Goal: Transaction & Acquisition: Purchase product/service

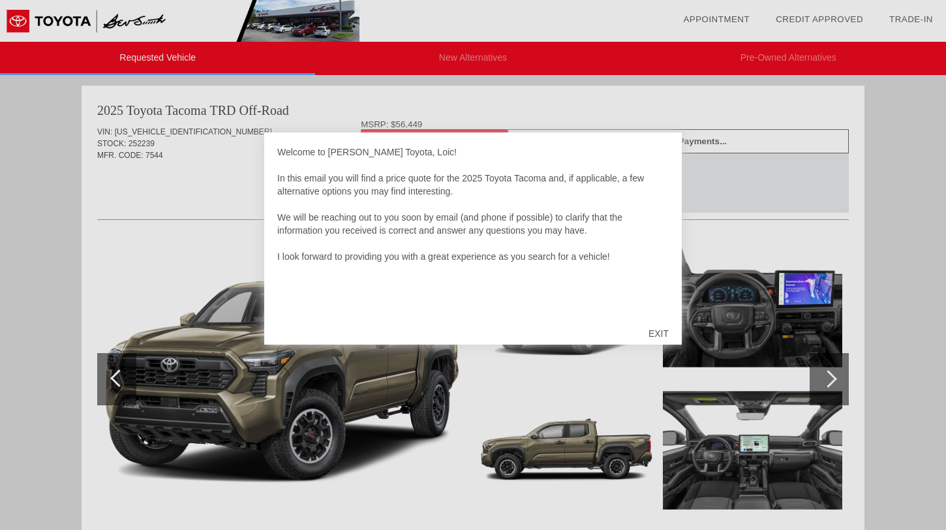
click at [655, 331] on div "EXIT" at bounding box center [658, 333] width 46 height 39
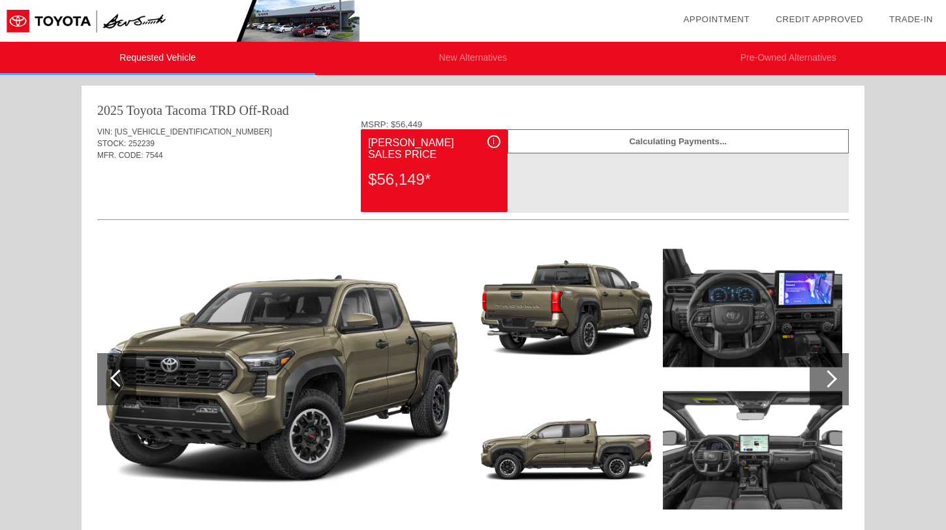
click at [705, 325] on img at bounding box center [752, 308] width 179 height 134
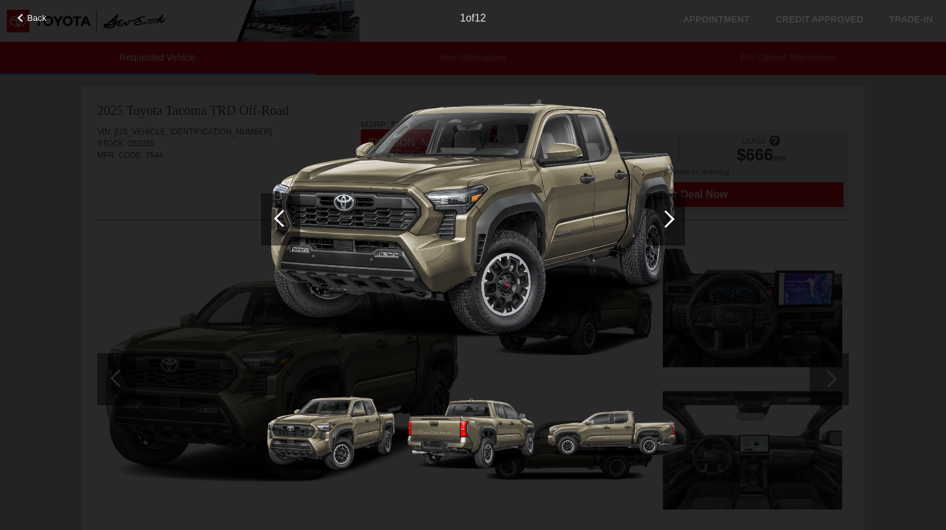
click at [684, 221] on div at bounding box center [665, 219] width 39 height 52
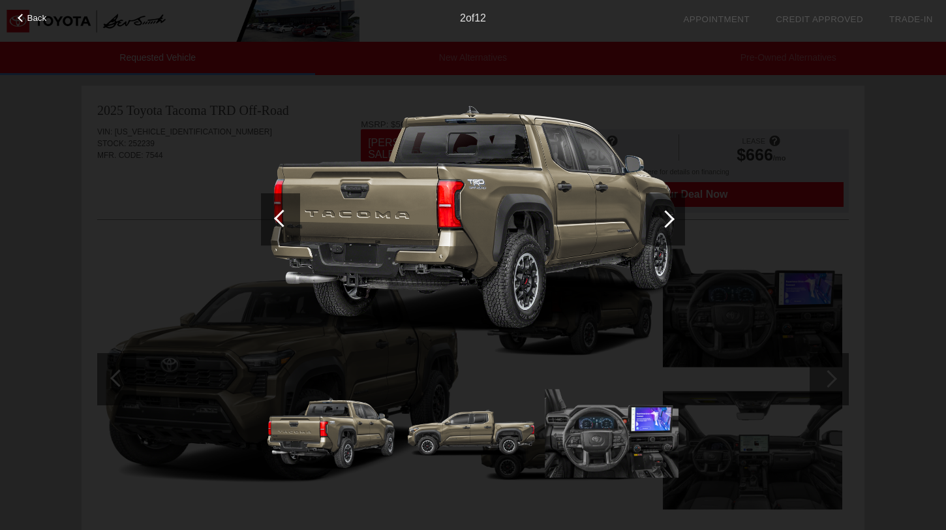
click at [684, 221] on div at bounding box center [665, 219] width 39 height 52
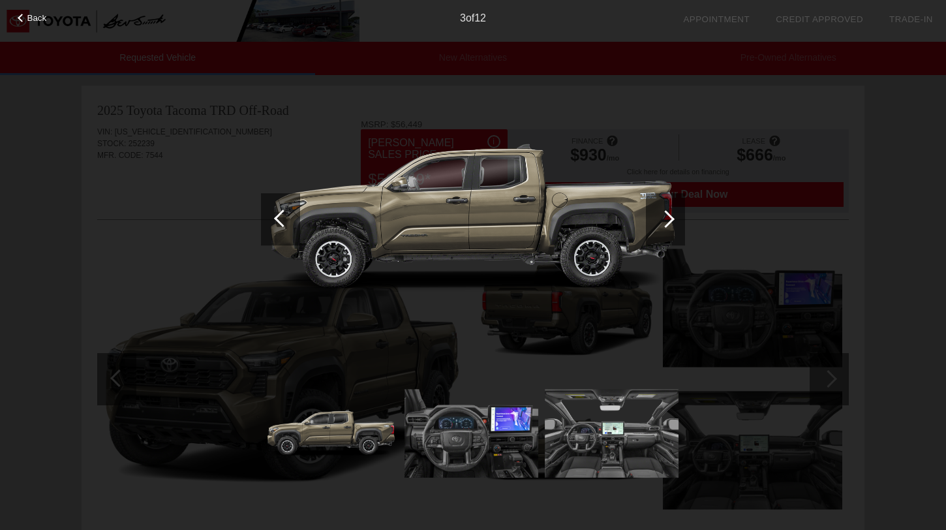
click at [684, 221] on div at bounding box center [665, 219] width 39 height 52
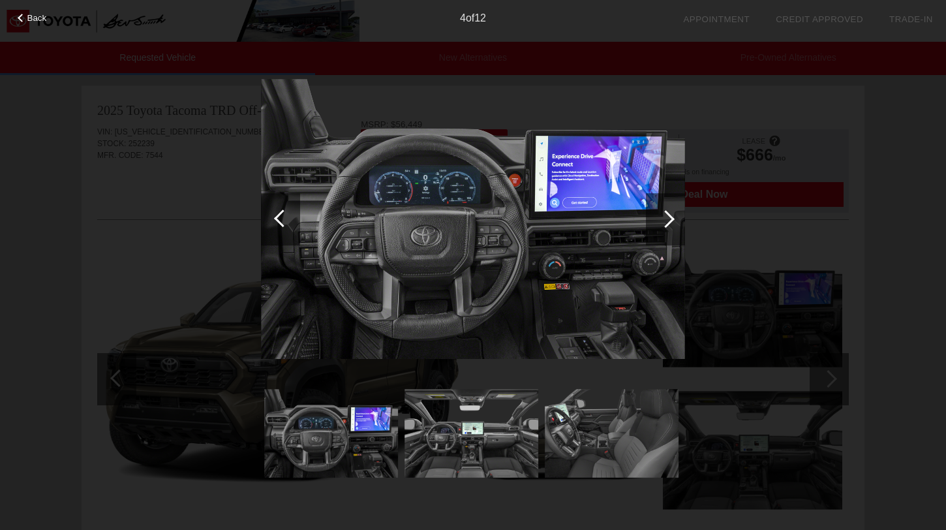
click at [282, 217] on div at bounding box center [283, 218] width 18 height 18
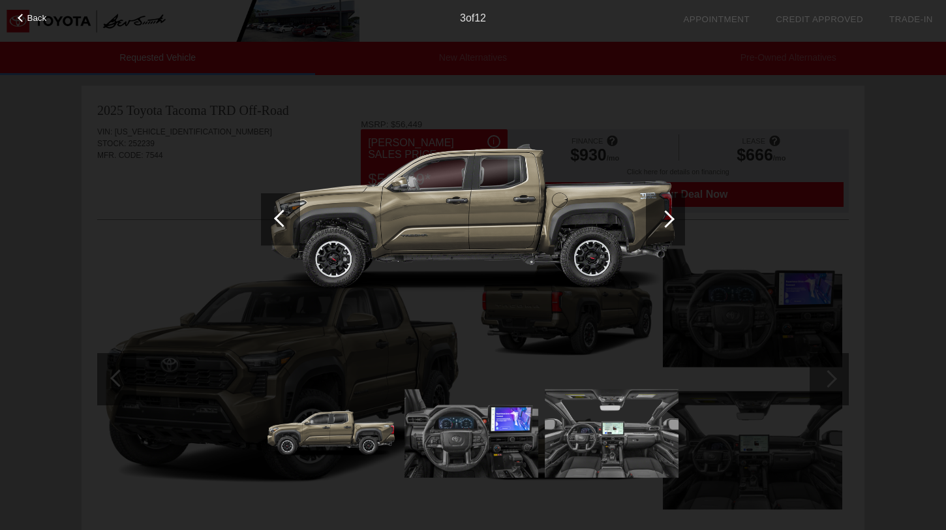
click at [282, 217] on div at bounding box center [283, 218] width 18 height 18
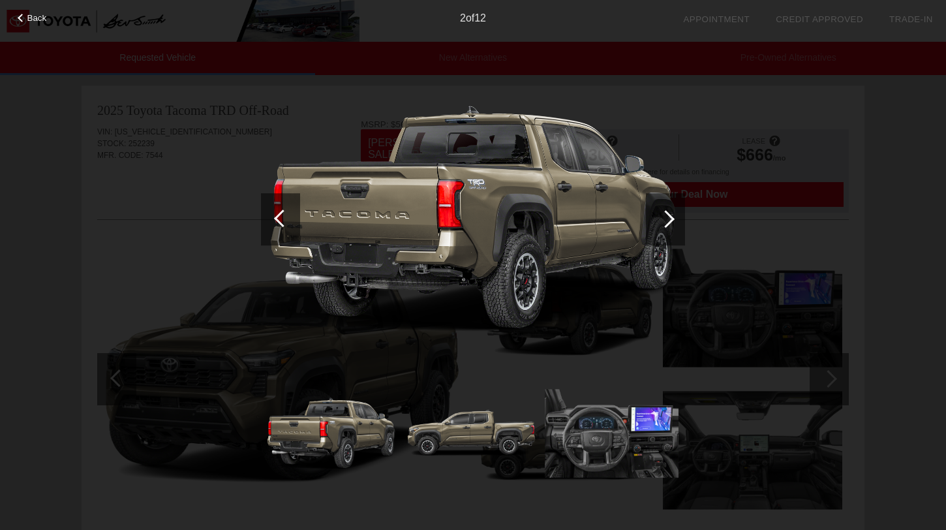
click at [282, 217] on div at bounding box center [283, 218] width 18 height 18
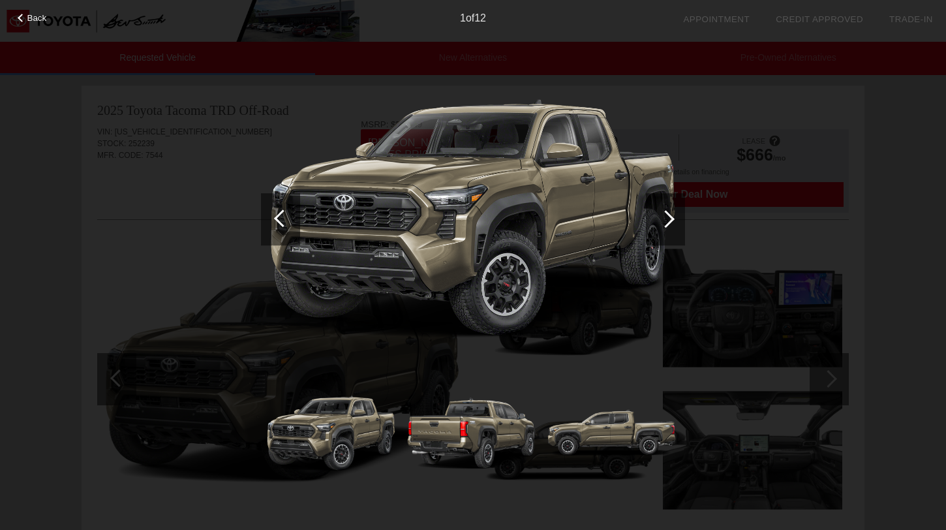
click at [668, 225] on div at bounding box center [665, 219] width 39 height 52
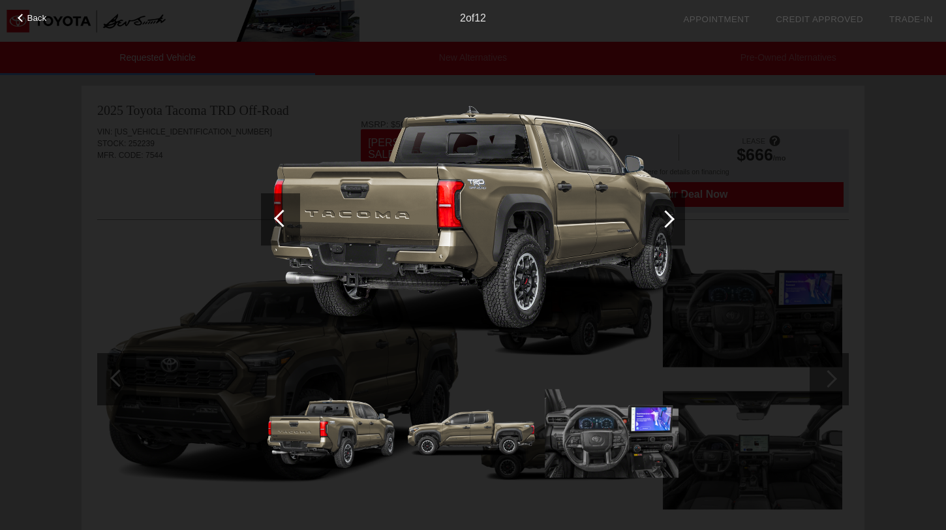
click at [668, 225] on div at bounding box center [665, 219] width 39 height 52
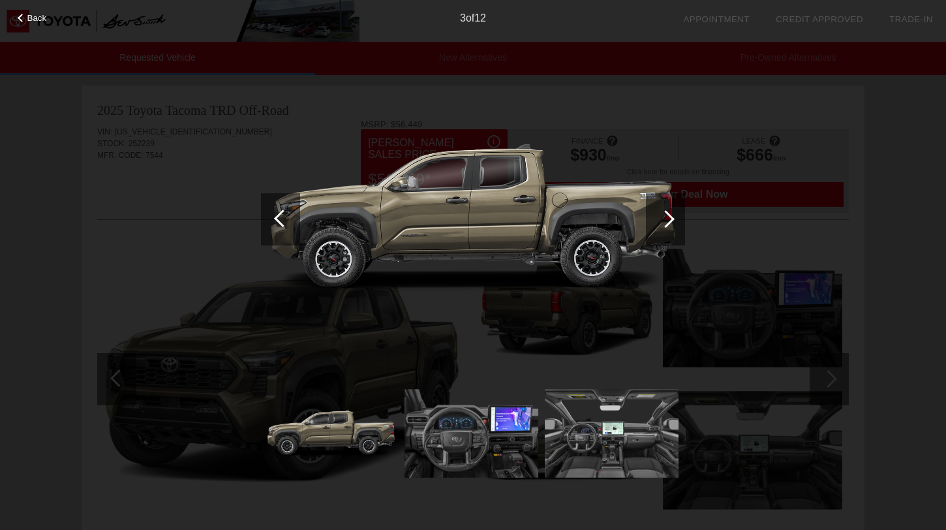
click at [258, 217] on div "Back 3 of 12" at bounding box center [473, 265] width 946 height 530
click at [308, 201] on img at bounding box center [473, 219] width 424 height 318
click at [303, 201] on img at bounding box center [473, 219] width 424 height 318
click at [294, 202] on div at bounding box center [280, 219] width 39 height 52
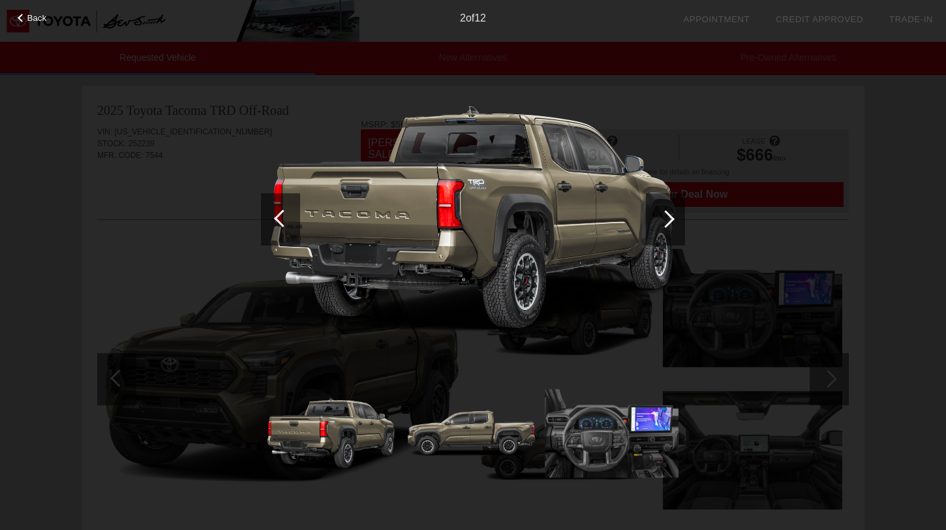
click at [294, 202] on div at bounding box center [280, 219] width 39 height 52
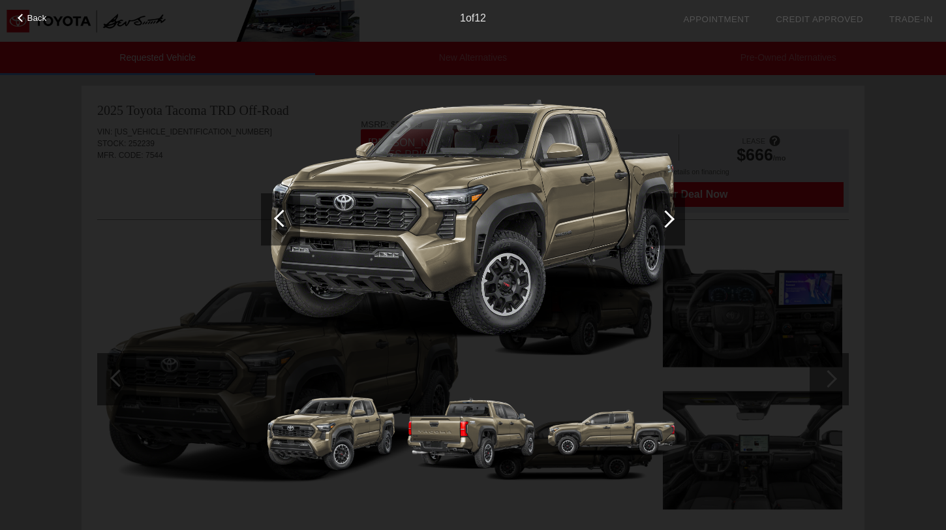
scroll to position [1, 0]
click at [661, 211] on div at bounding box center [665, 219] width 39 height 52
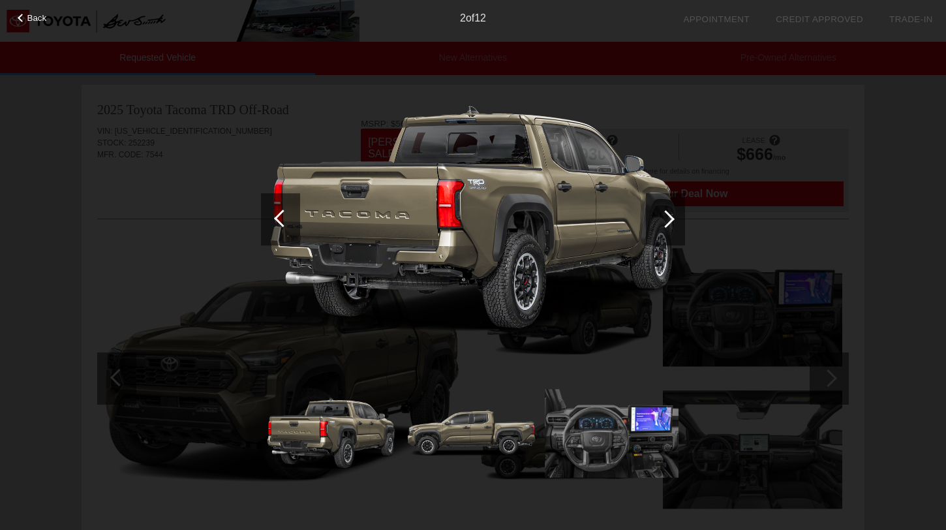
click at [661, 211] on div at bounding box center [665, 219] width 39 height 52
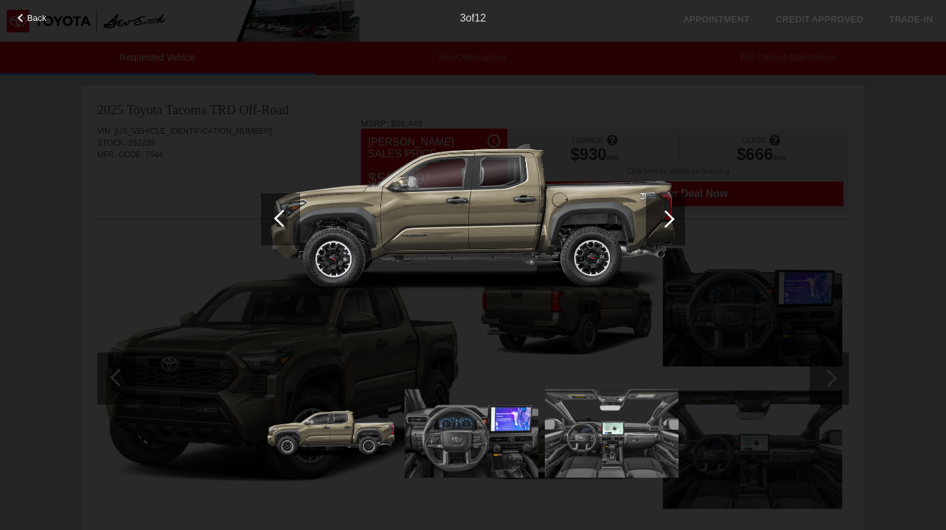
click at [661, 211] on div at bounding box center [665, 219] width 39 height 52
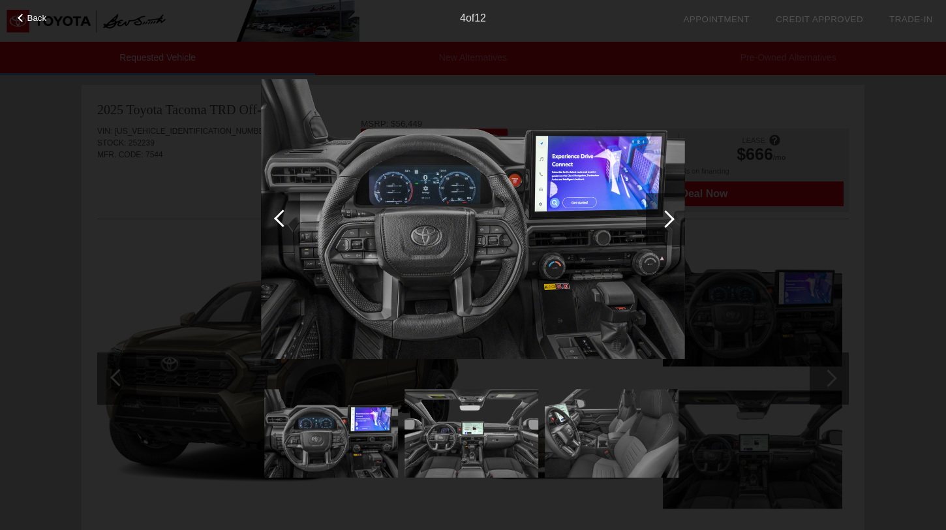
click at [677, 242] on div at bounding box center [665, 219] width 39 height 52
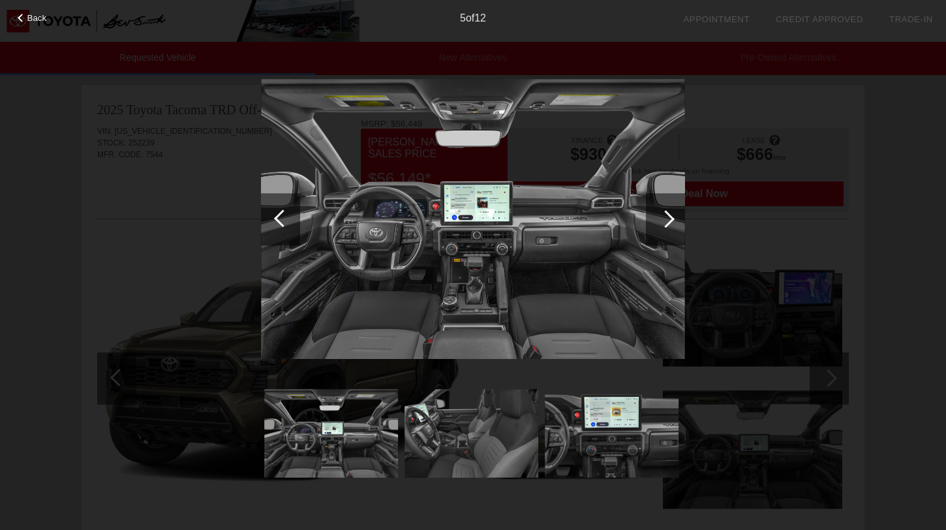
click at [673, 228] on div at bounding box center [665, 219] width 39 height 52
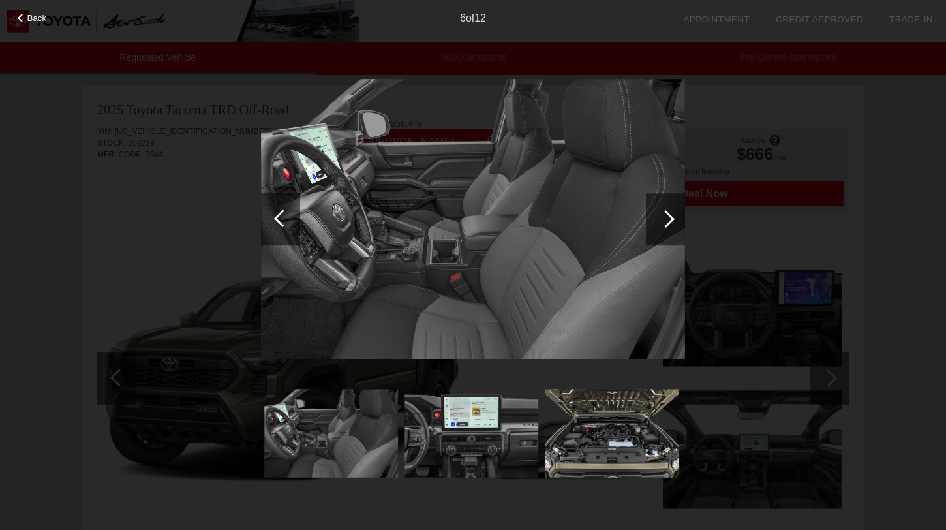
click at [673, 228] on div at bounding box center [665, 219] width 39 height 52
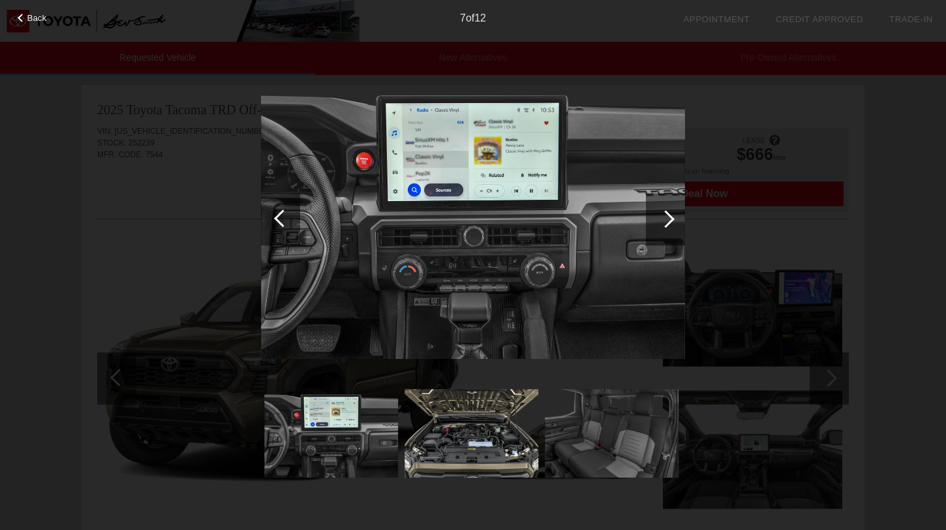
click at [689, 246] on div "Back 7 of 12" at bounding box center [473, 265] width 946 height 530
click at [731, 250] on div "Back 7 of 12" at bounding box center [473, 265] width 946 height 530
click at [734, 211] on div "Back 7 of 12" at bounding box center [473, 265] width 946 height 530
click at [692, 149] on div "Back 7 of 12" at bounding box center [473, 265] width 946 height 530
click at [616, 455] on img at bounding box center [612, 433] width 134 height 100
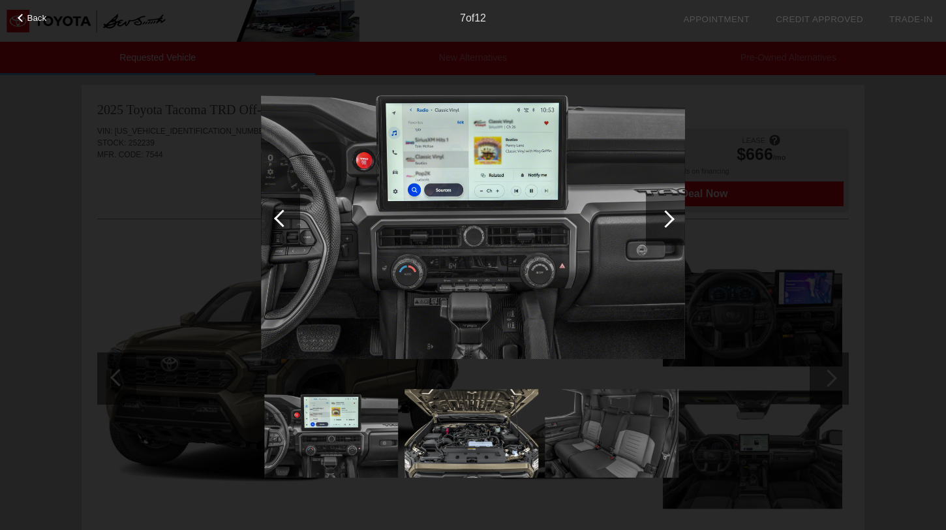
click at [661, 203] on div at bounding box center [665, 219] width 39 height 52
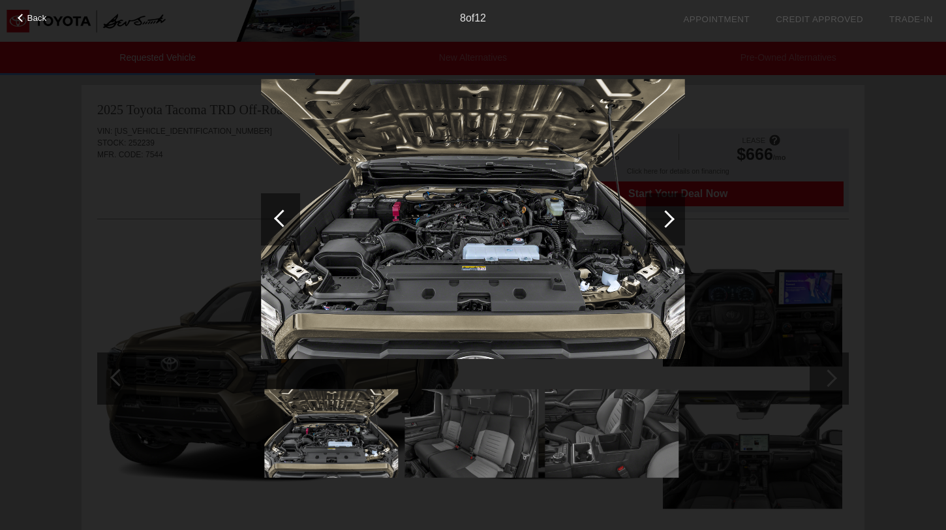
click at [669, 205] on div at bounding box center [665, 219] width 39 height 52
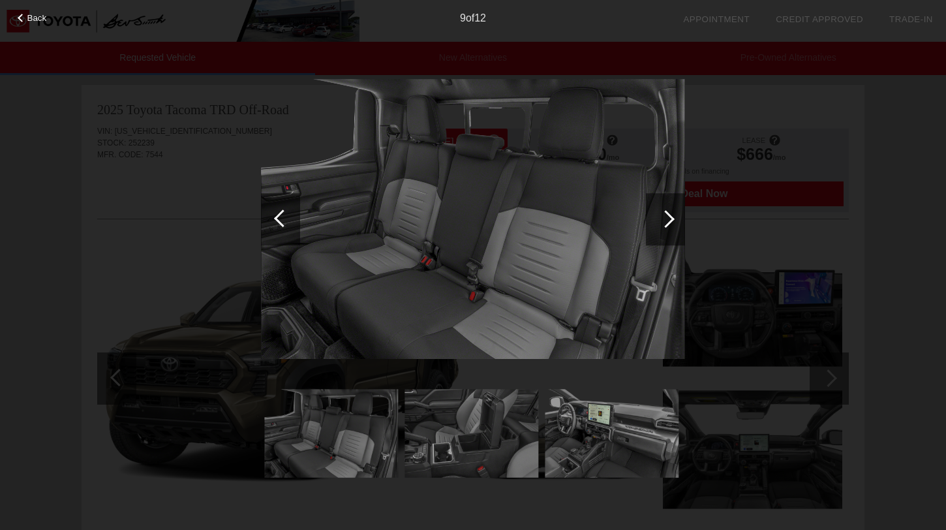
click at [669, 205] on div at bounding box center [665, 219] width 39 height 52
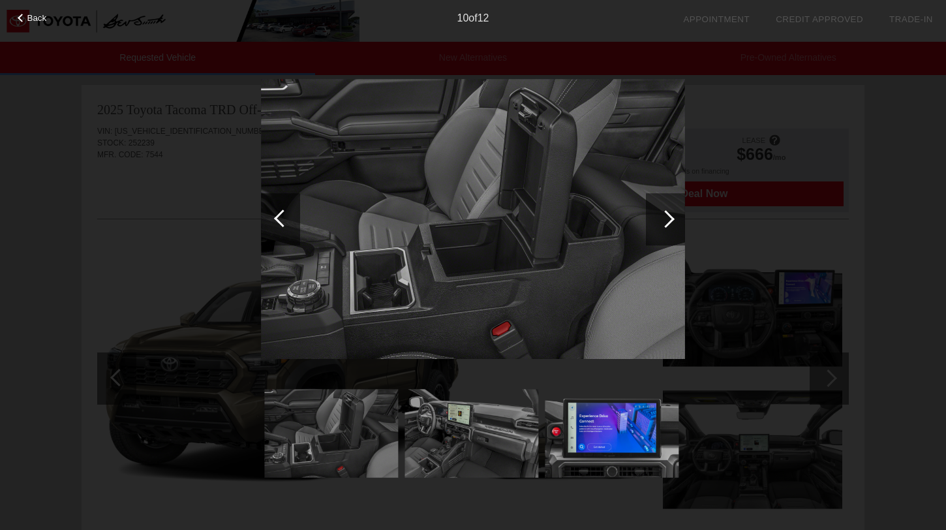
click at [669, 206] on div at bounding box center [665, 219] width 39 height 52
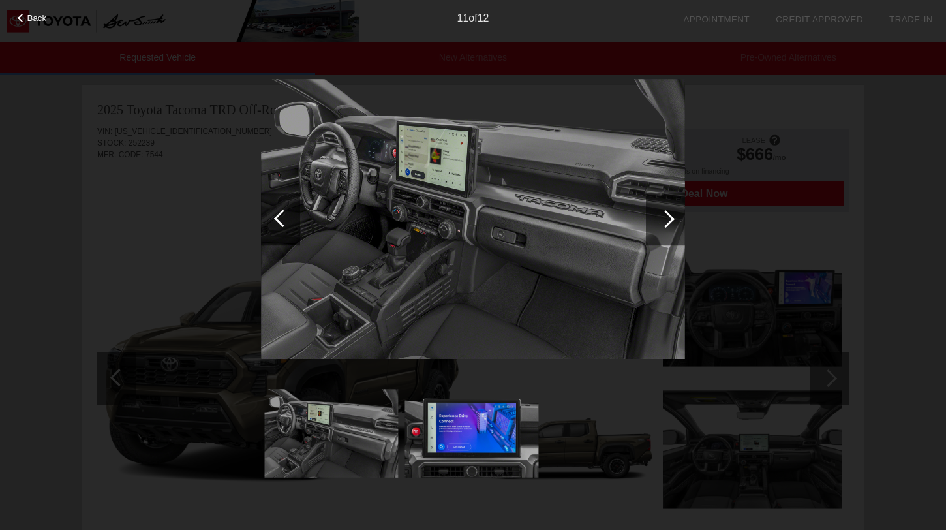
click at [669, 205] on div at bounding box center [665, 219] width 39 height 52
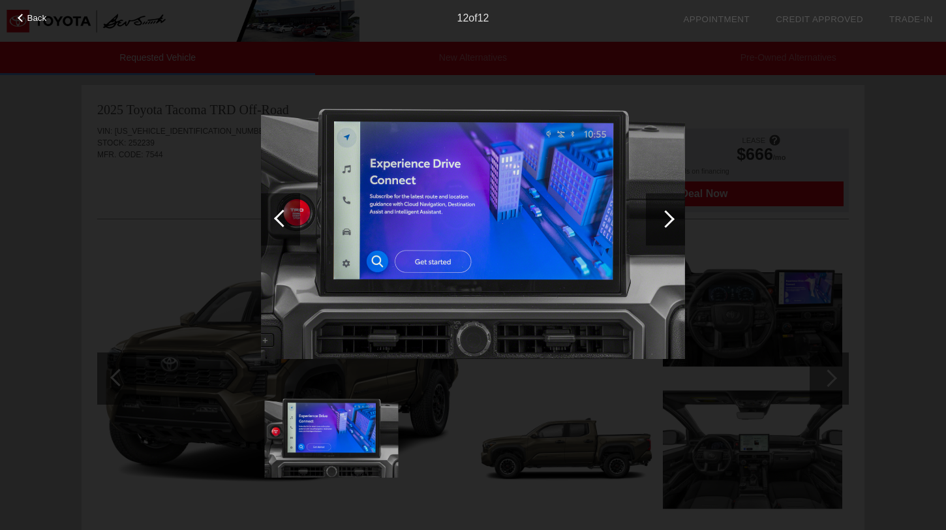
click at [669, 206] on div at bounding box center [665, 219] width 39 height 52
click at [717, 166] on div "Back 12 of 12" at bounding box center [473, 265] width 946 height 530
click at [51, 15] on div "Back" at bounding box center [32, 16] width 65 height 7
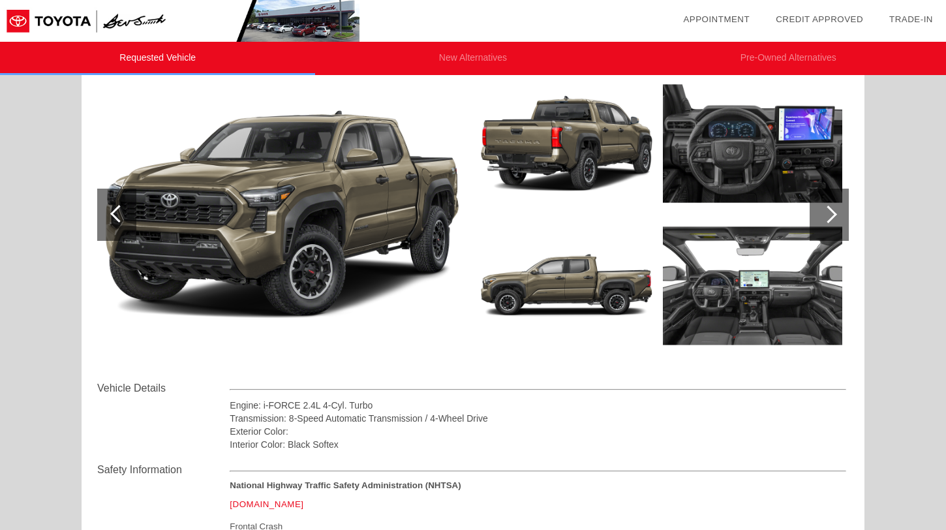
scroll to position [0, 0]
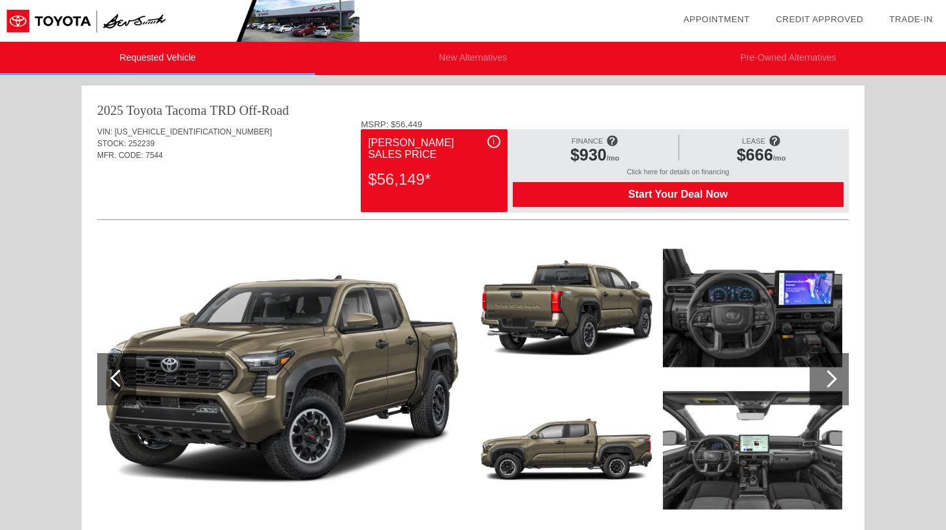
click at [408, 178] on div "$56,149*" at bounding box center [434, 179] width 132 height 34
click at [490, 125] on div "MSRP: $56,449" at bounding box center [605, 124] width 488 height 10
click at [490, 130] on div "i [PERSON_NAME] Sales Price $56,149*" at bounding box center [434, 170] width 146 height 83
click at [490, 137] on div "i" at bounding box center [493, 141] width 13 height 13
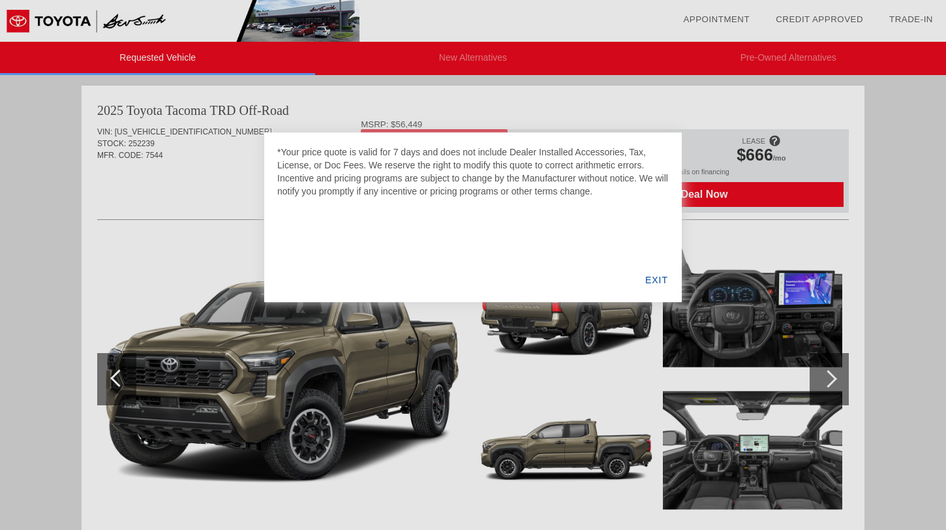
click at [668, 264] on div "EXIT" at bounding box center [656, 280] width 50 height 44
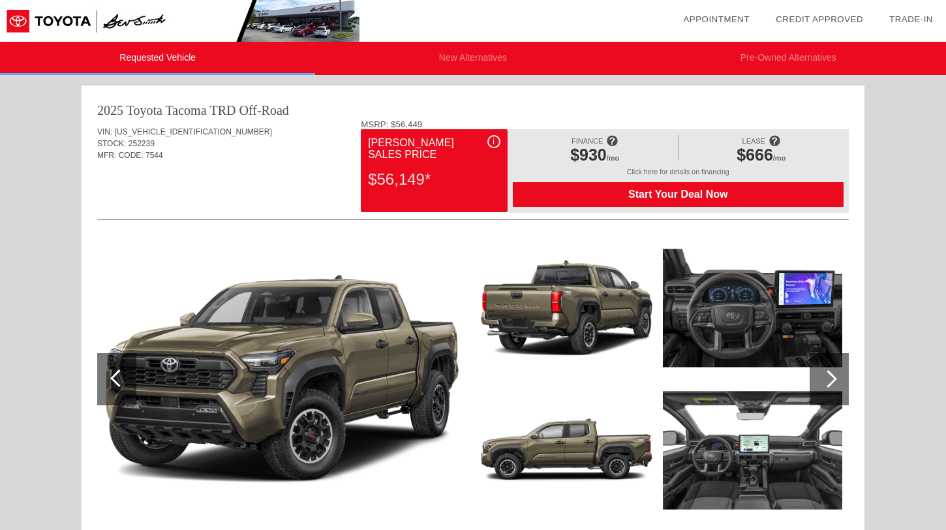
drag, startPoint x: 448, startPoint y: 186, endPoint x: 377, endPoint y: 187, distance: 71.1
click at [377, 187] on div "$56,149*" at bounding box center [434, 179] width 132 height 34
